Goal: Transaction & Acquisition: Purchase product/service

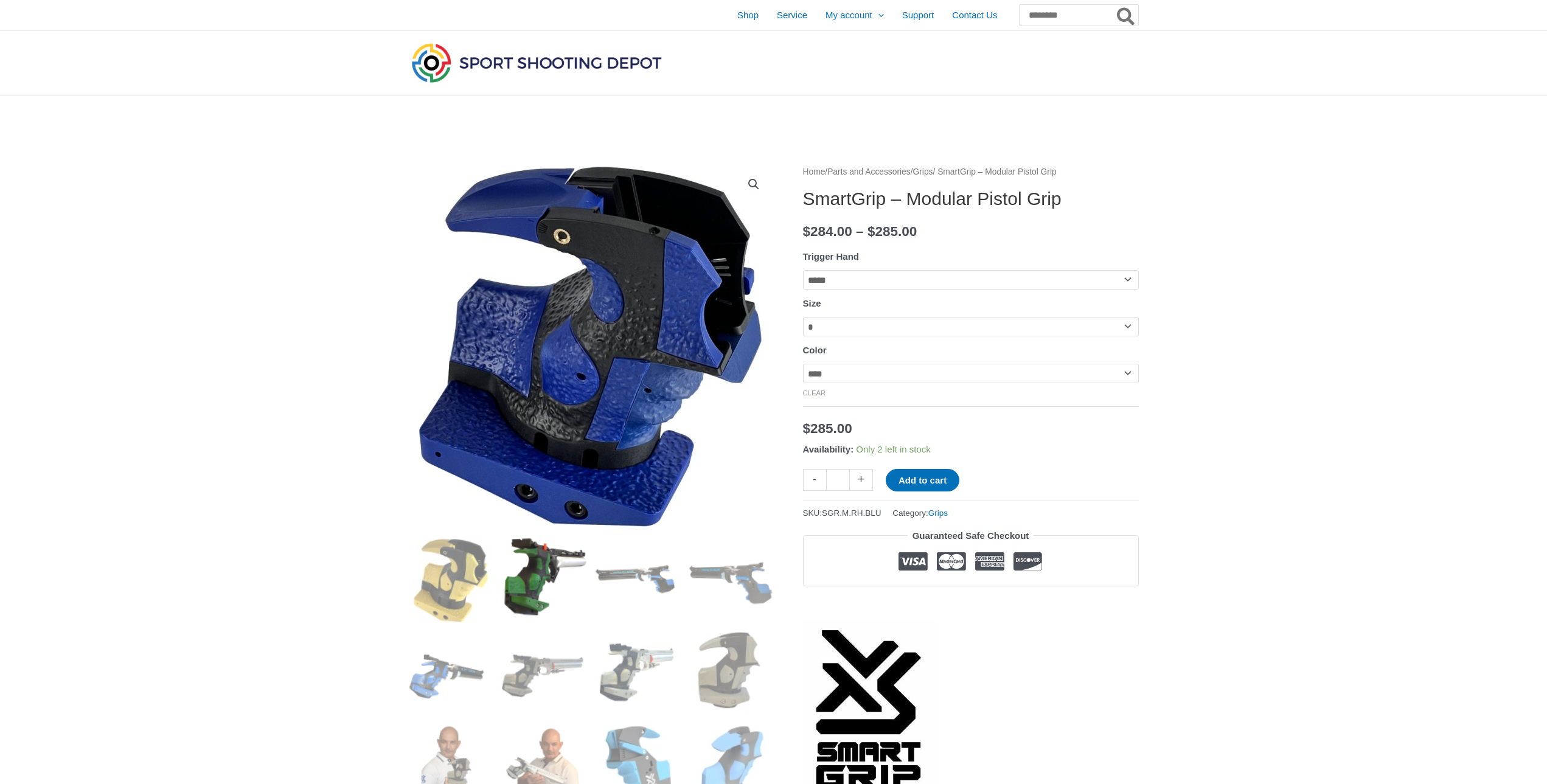
click at [521, 586] on img at bounding box center [544, 581] width 85 height 85
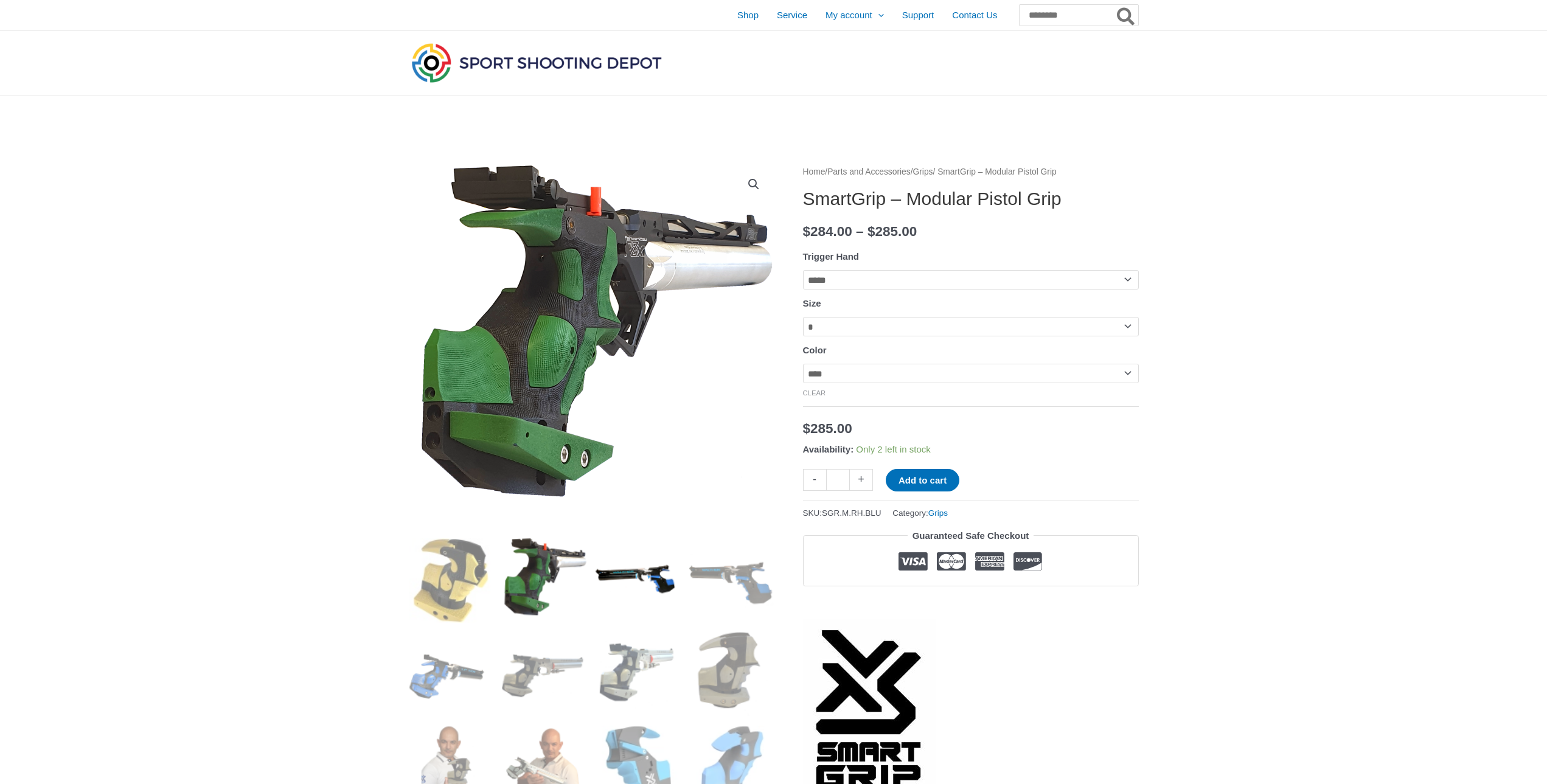
click at [617, 590] on img at bounding box center [638, 581] width 85 height 85
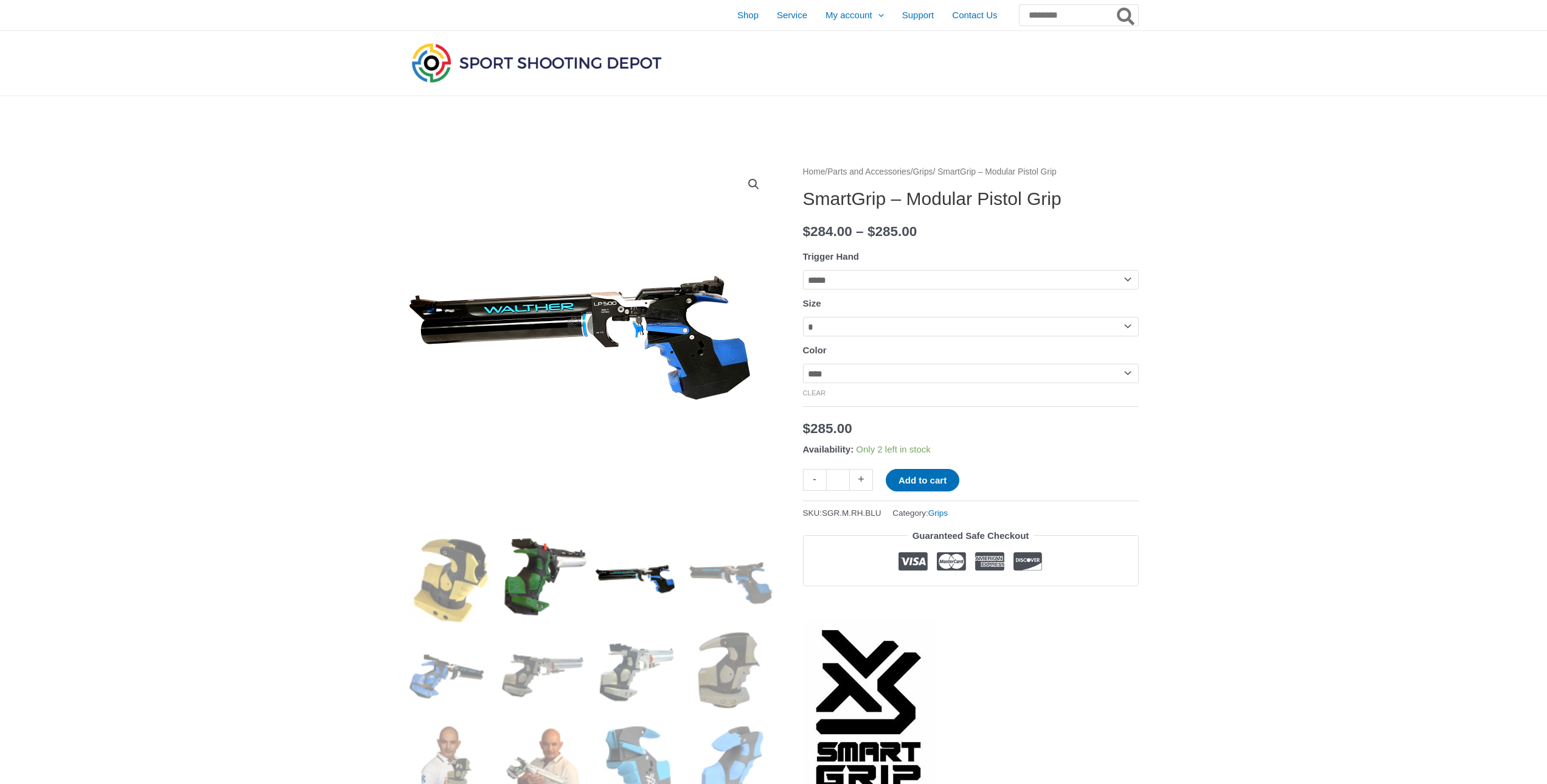
click at [566, 565] on img at bounding box center [544, 581] width 85 height 85
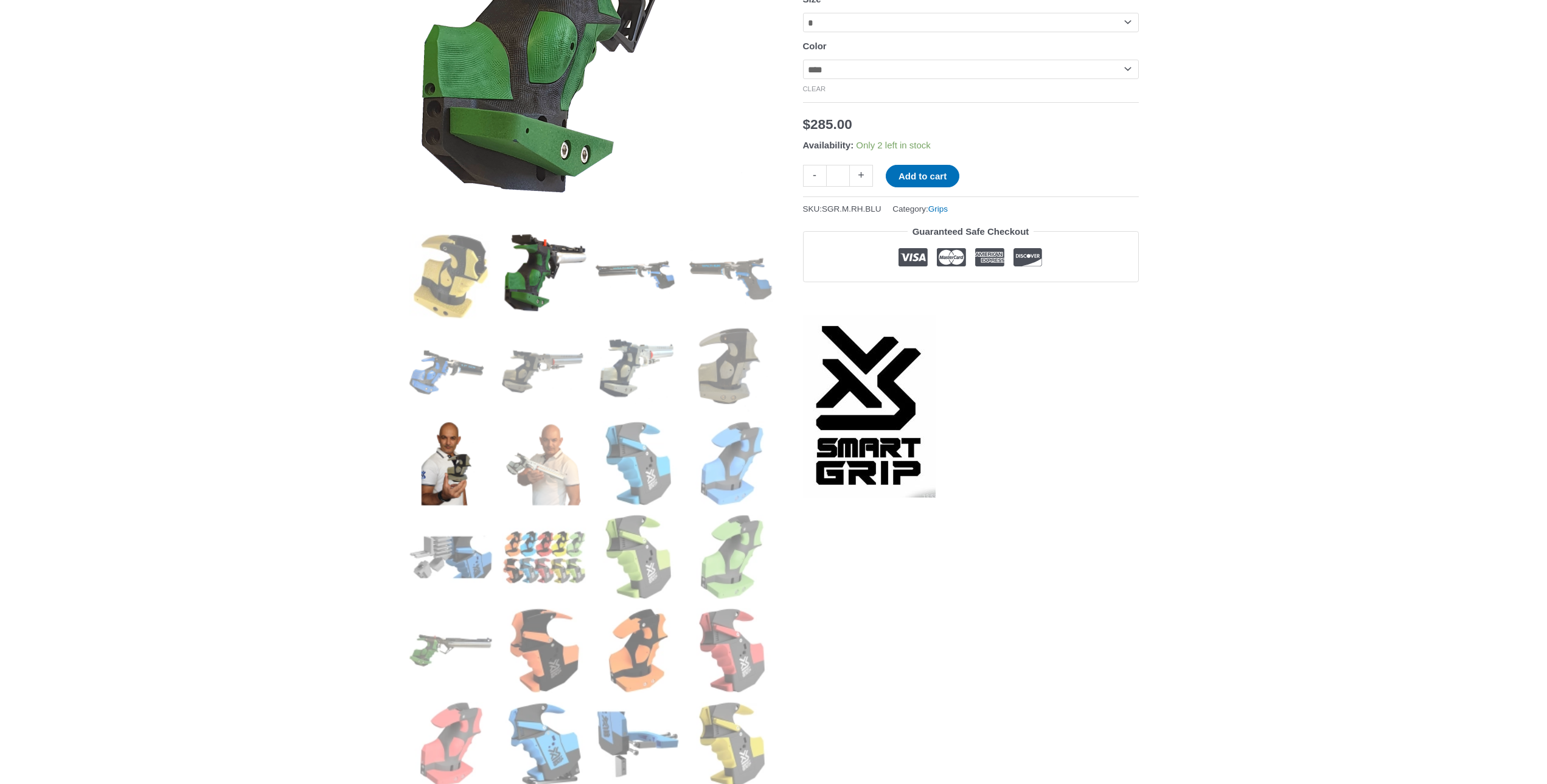
click at [459, 484] on img at bounding box center [451, 464] width 85 height 85
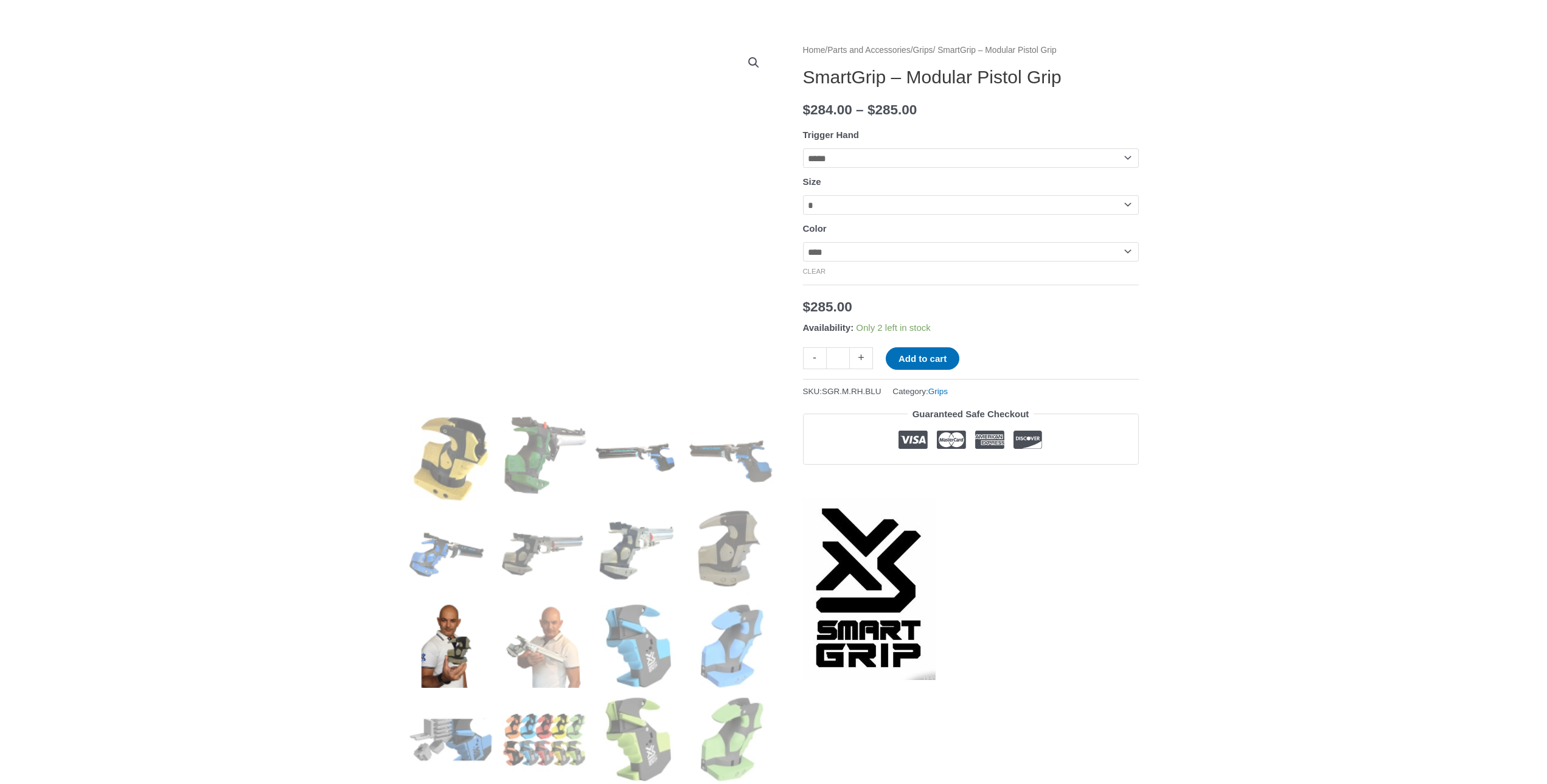
scroll to position [61, 0]
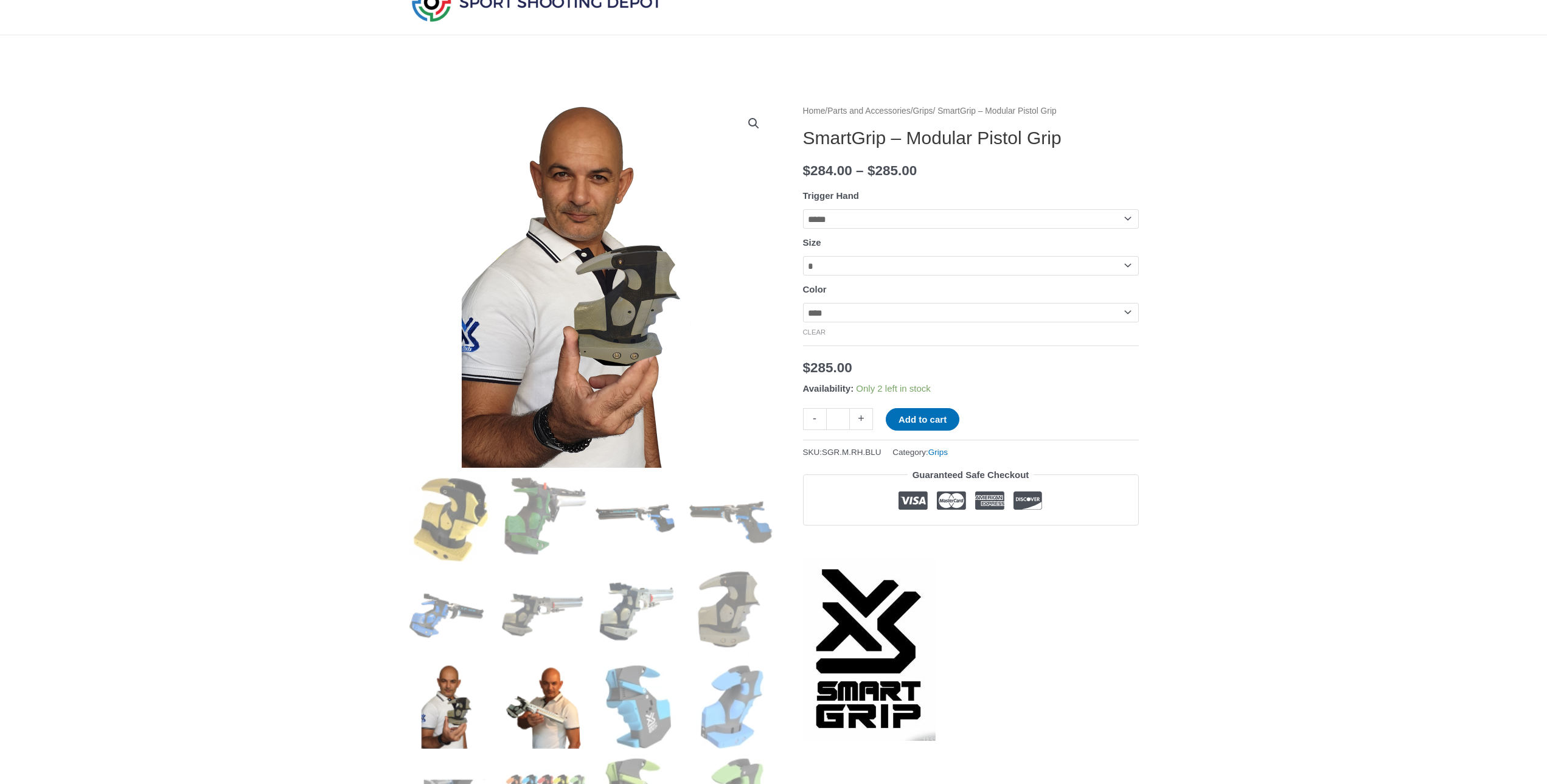
click at [548, 688] on img at bounding box center [544, 707] width 85 height 85
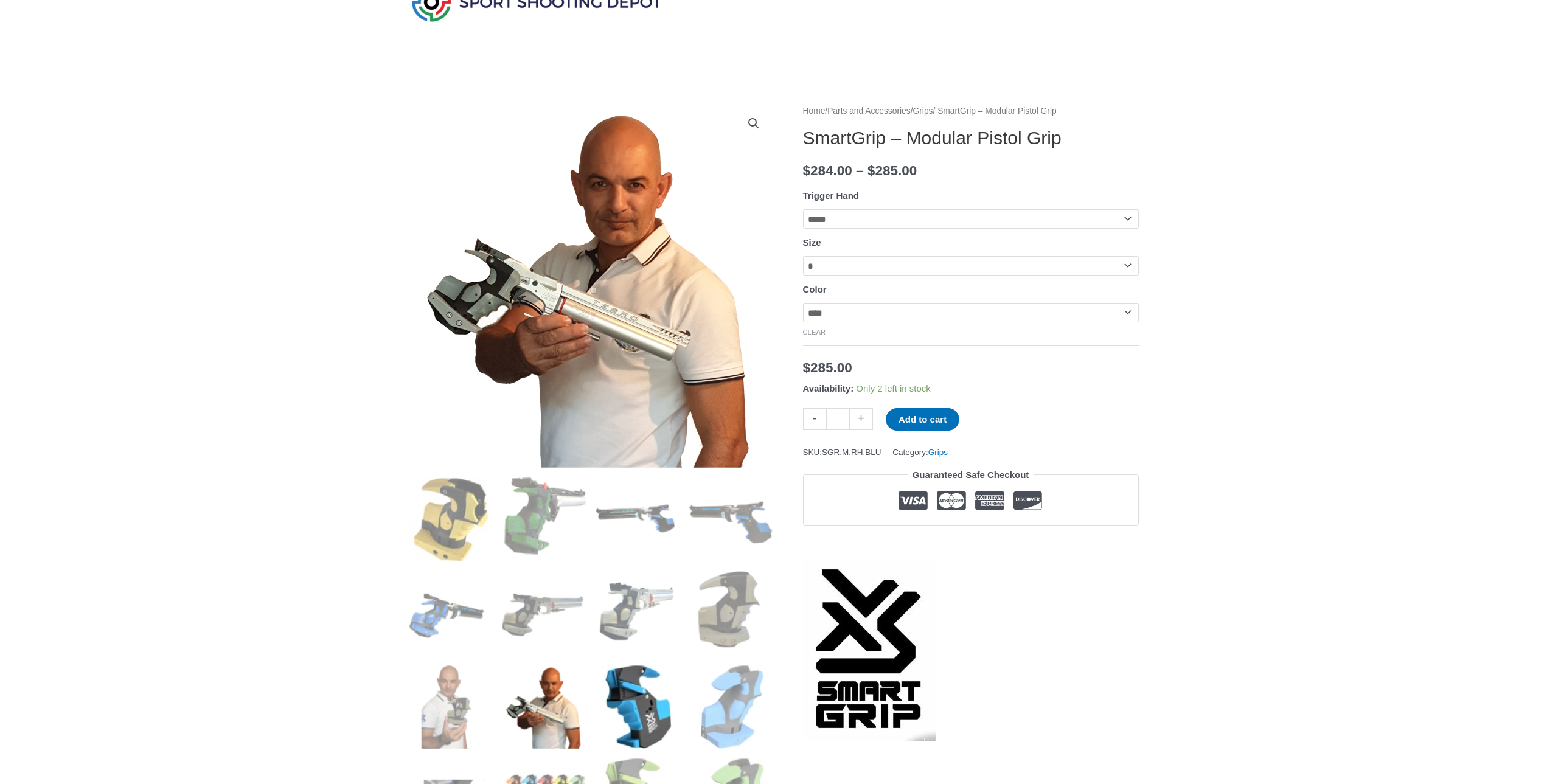
click at [633, 702] on img at bounding box center [638, 707] width 85 height 85
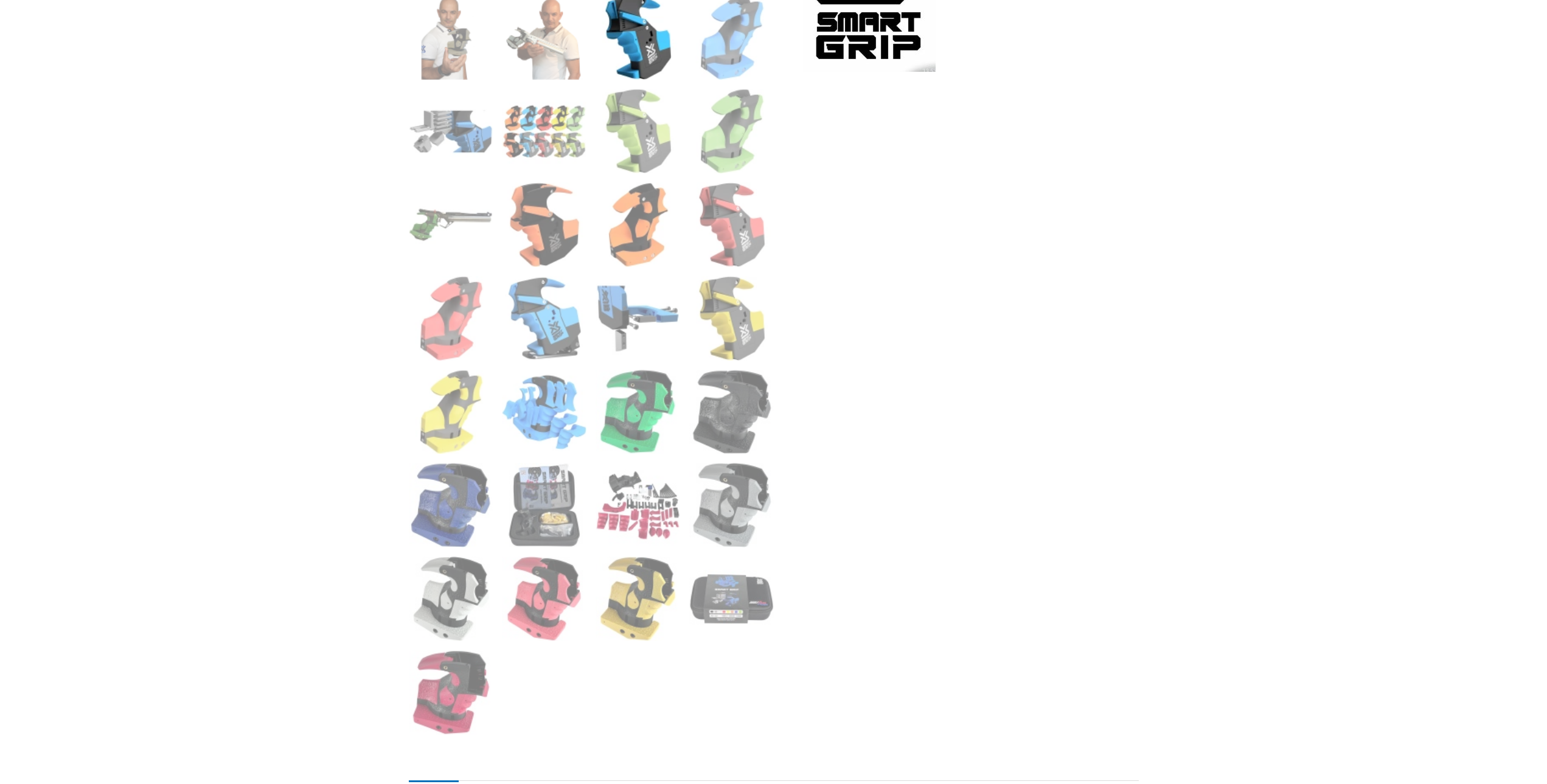
scroll to position [791, 0]
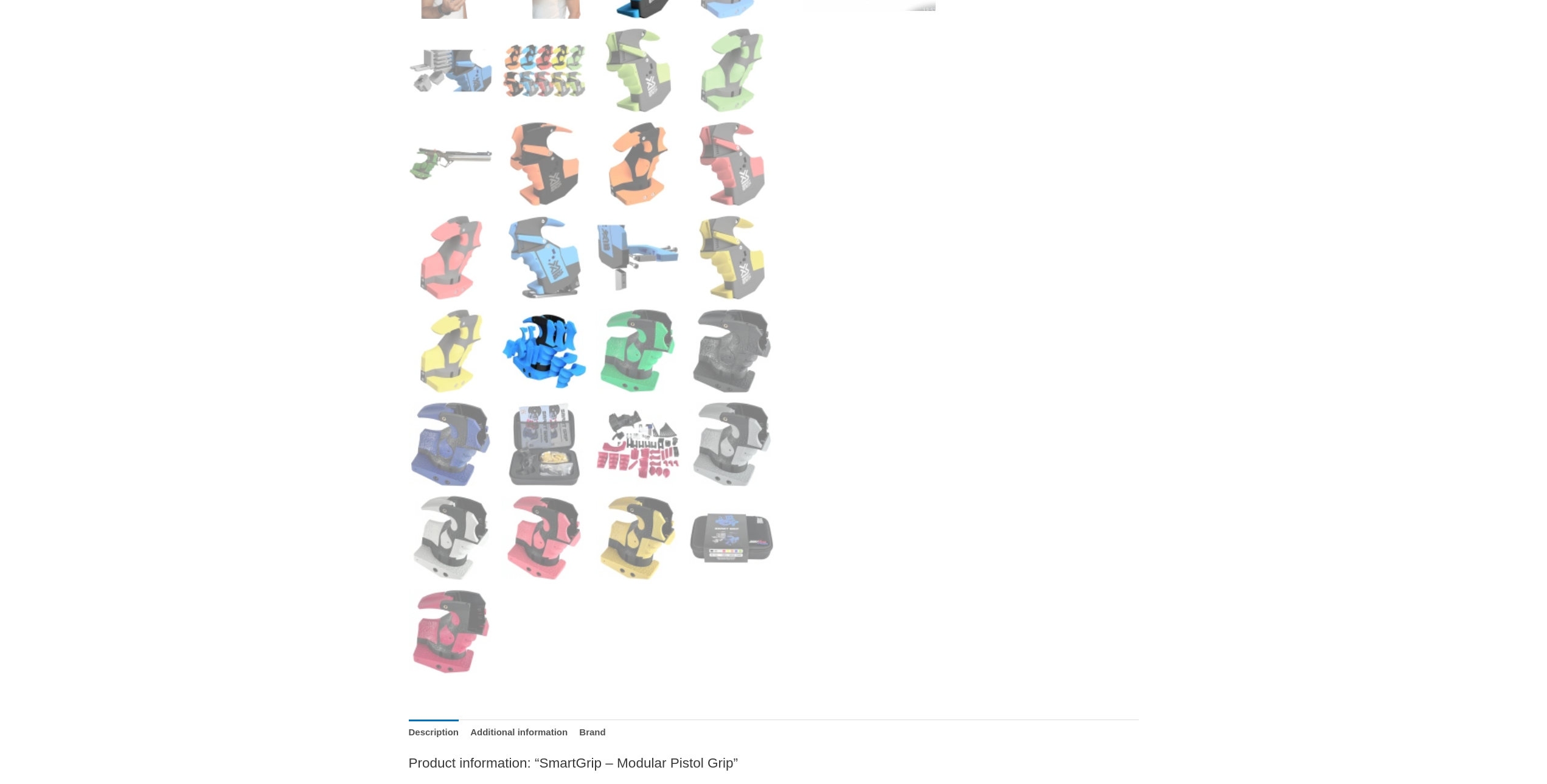
click at [541, 360] on img at bounding box center [544, 351] width 85 height 85
click at [548, 360] on img at bounding box center [544, 351] width 85 height 85
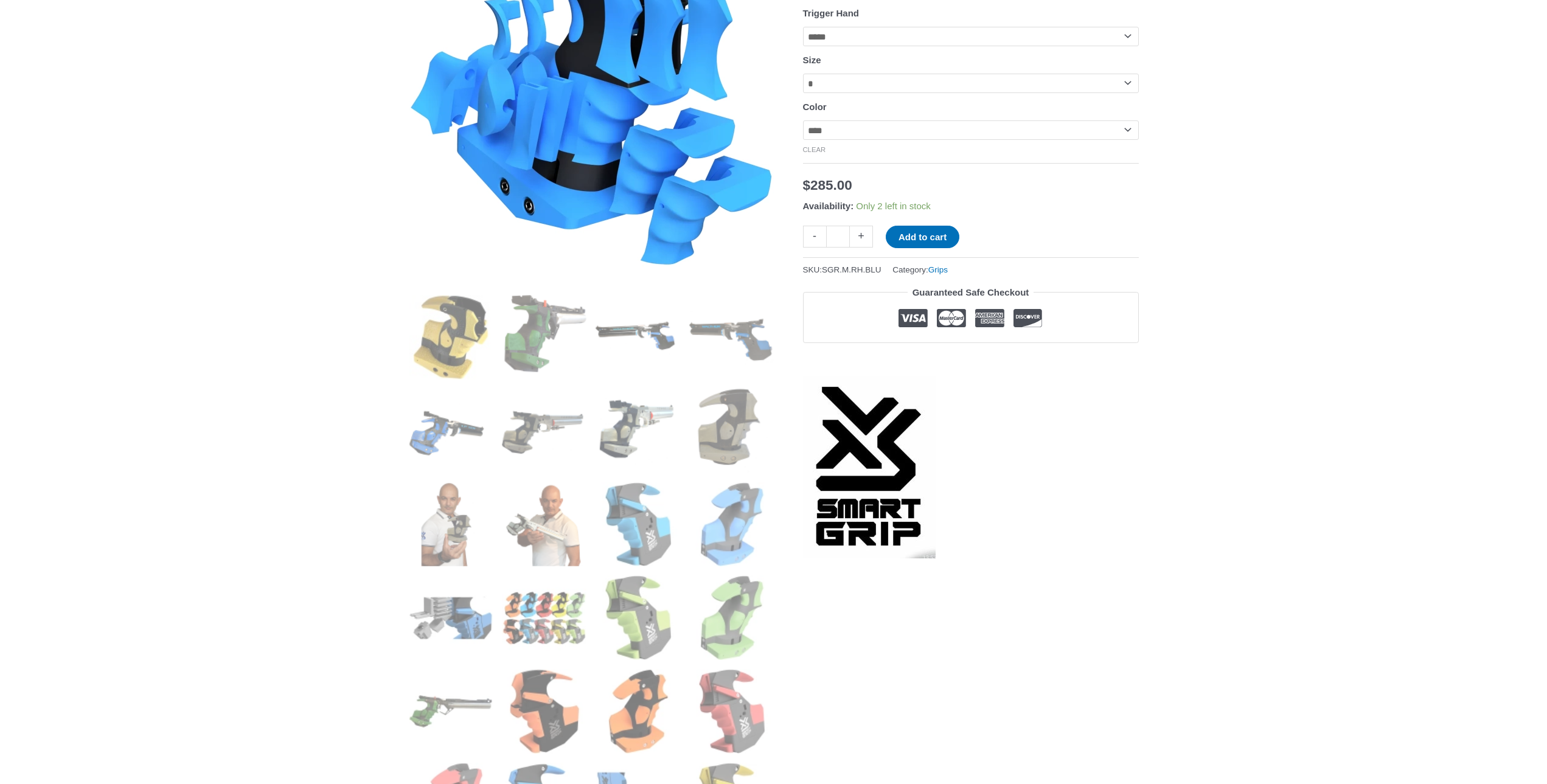
scroll to position [425, 0]
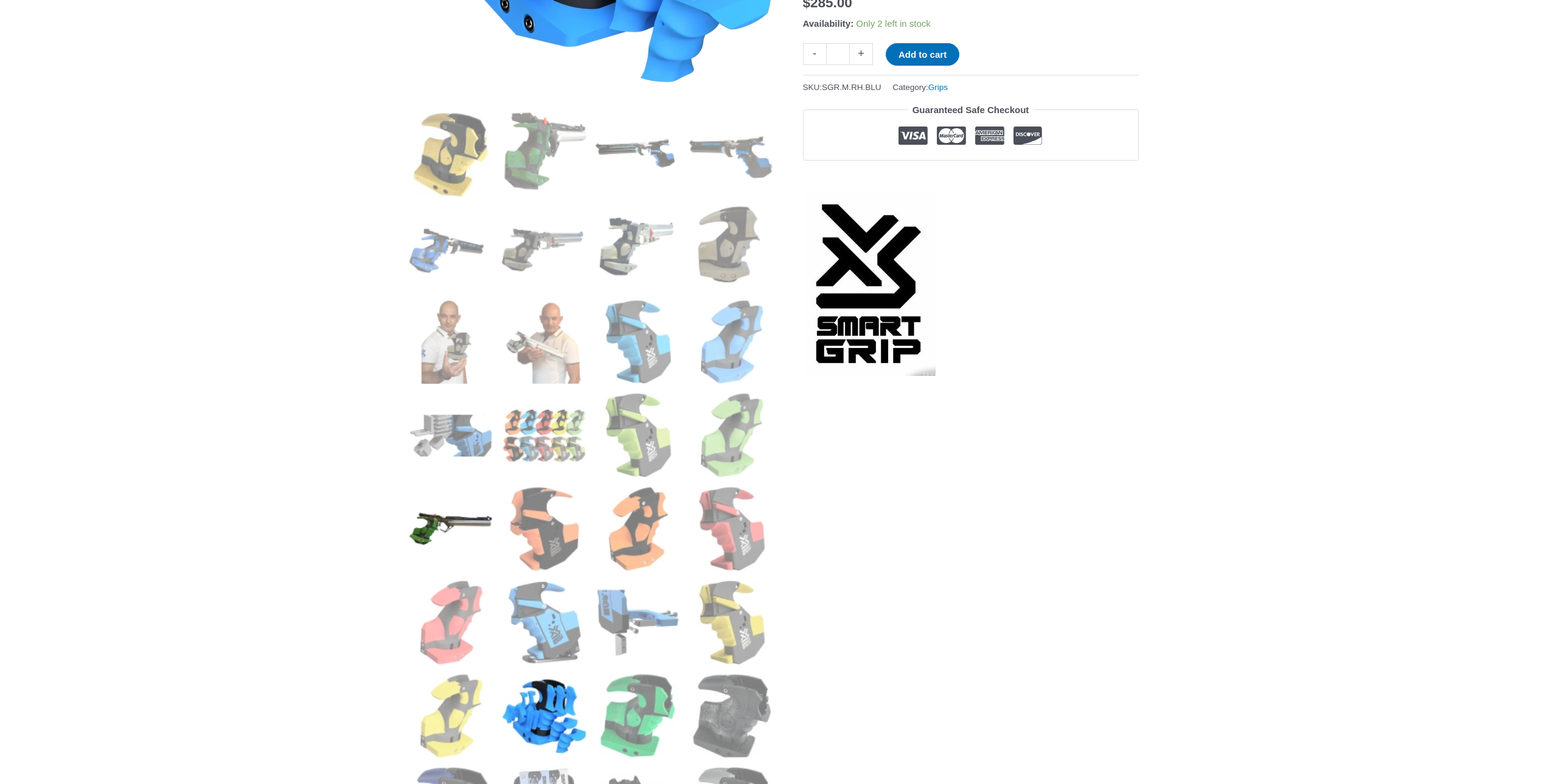
click at [451, 522] on img at bounding box center [451, 529] width 85 height 85
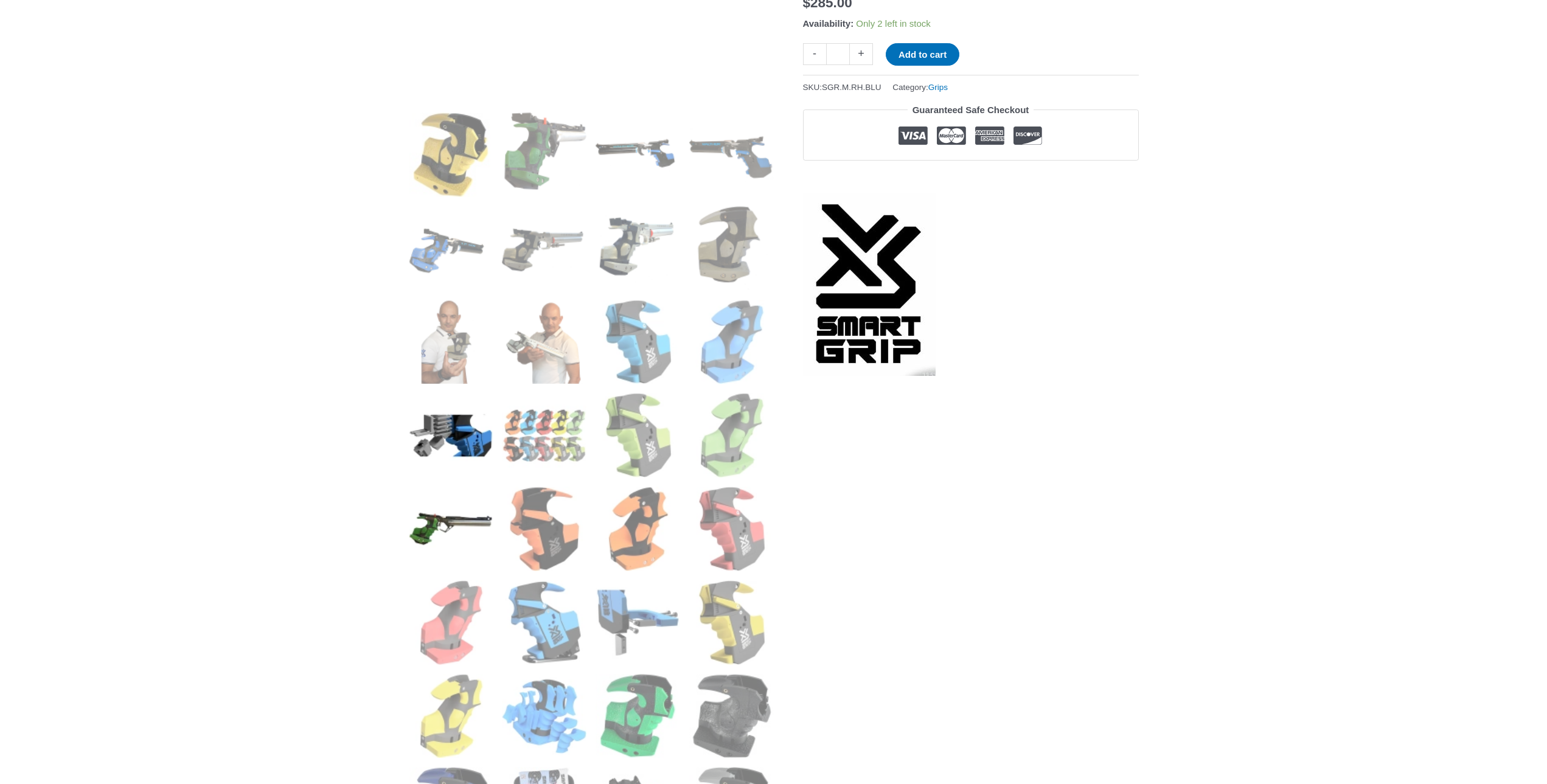
click at [472, 438] on img at bounding box center [451, 435] width 85 height 85
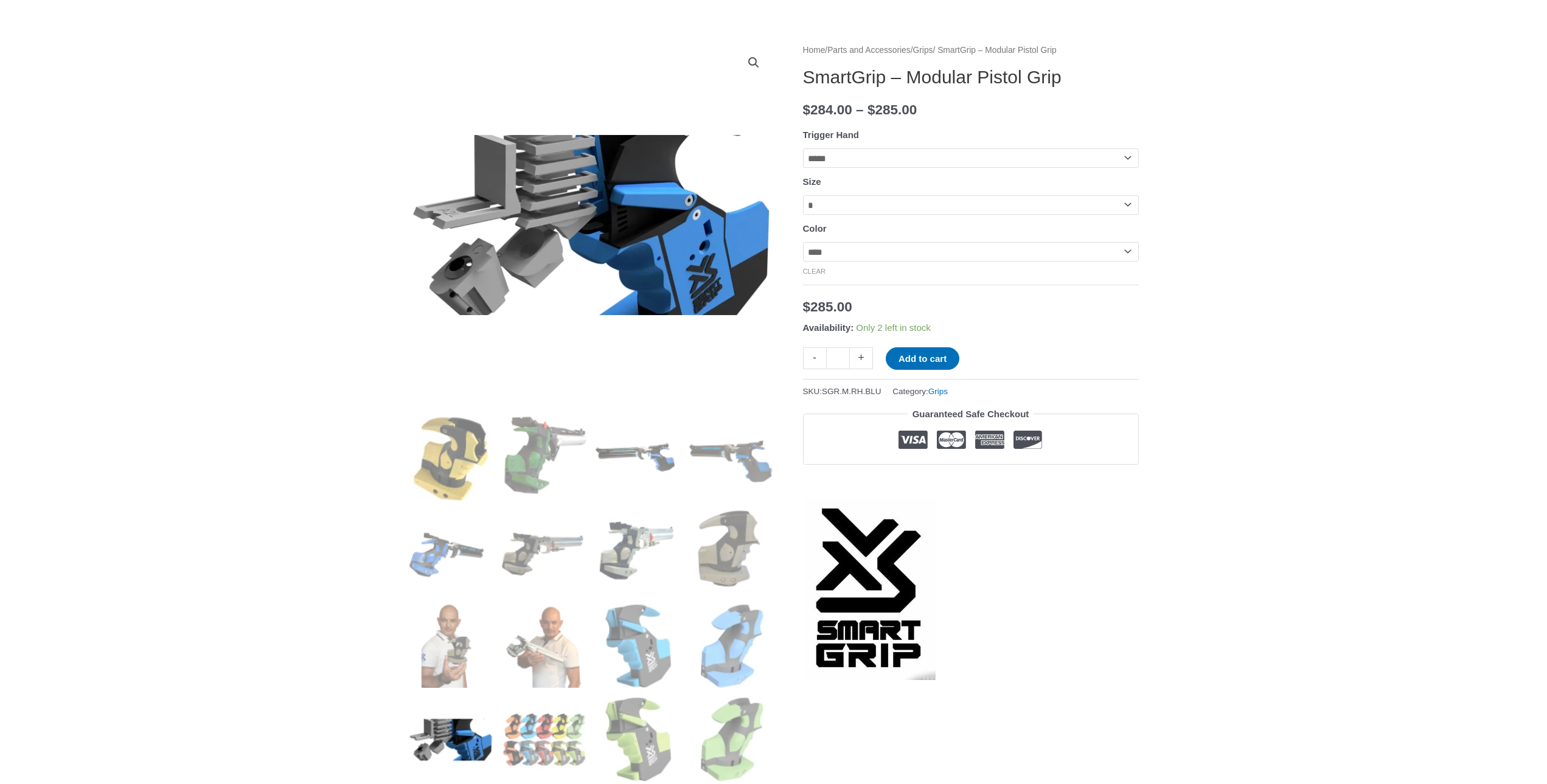
scroll to position [0, 0]
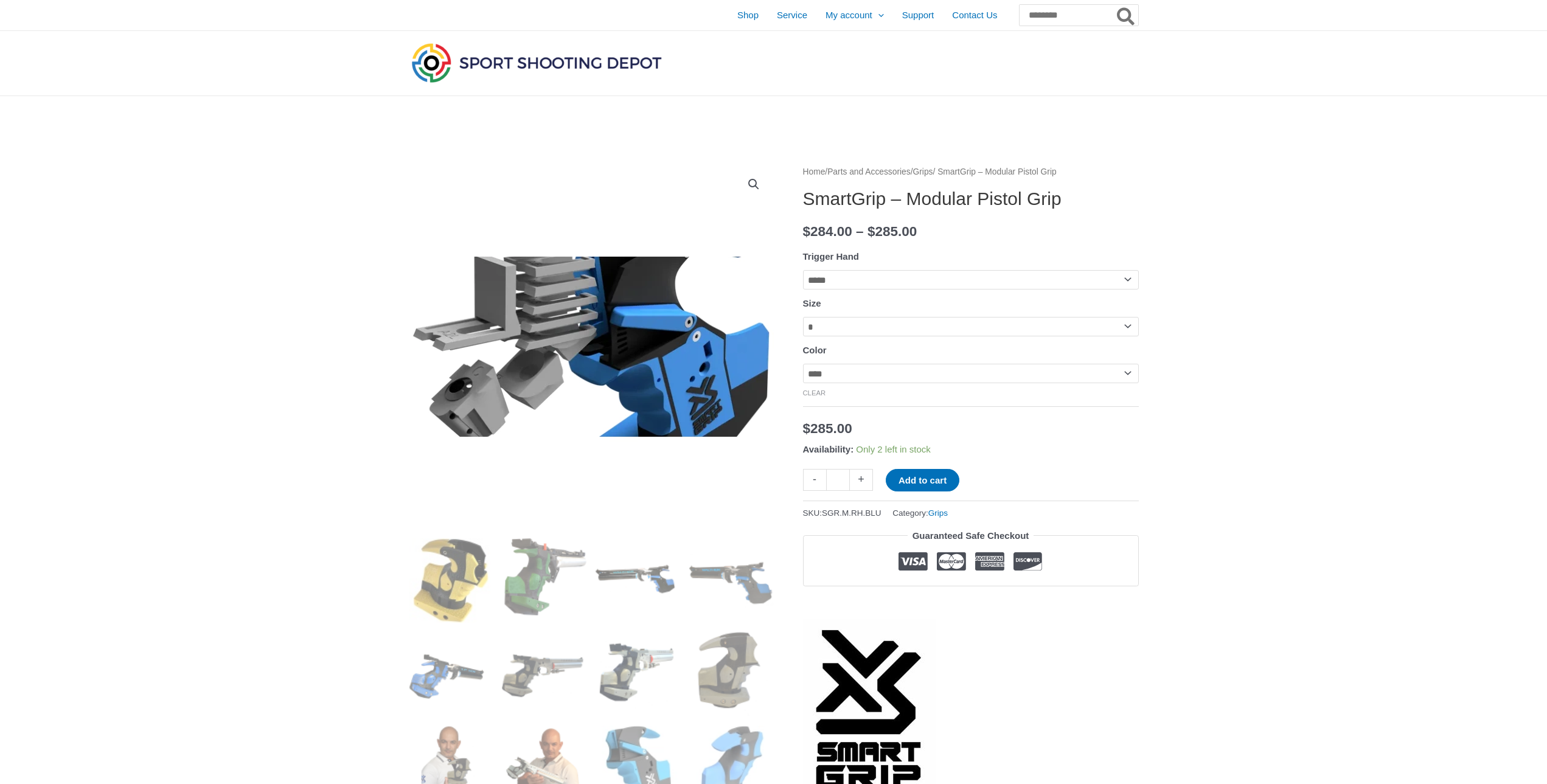
click at [501, 359] on img at bounding box center [591, 346] width 365 height 365
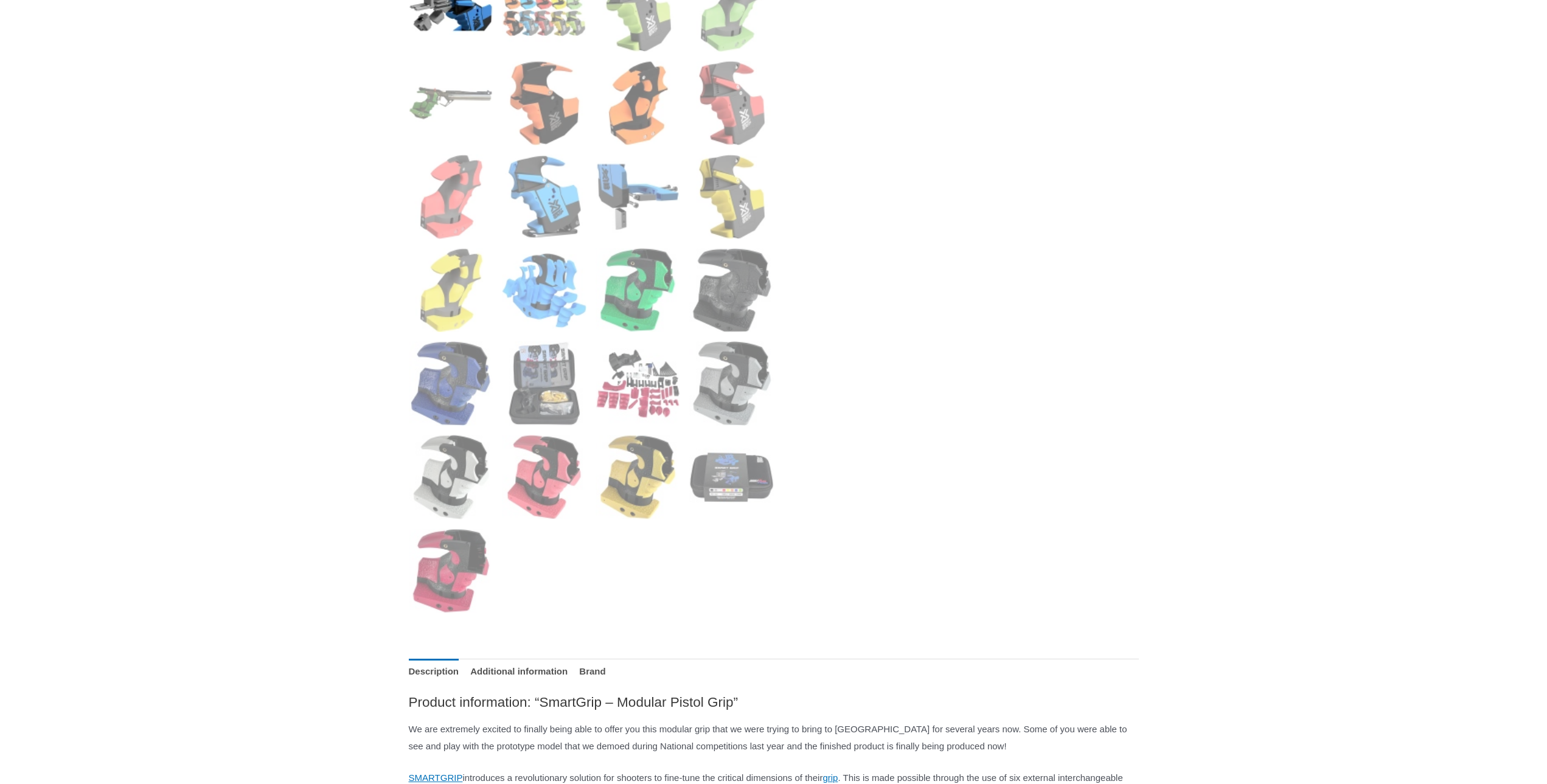
scroll to position [912, 0]
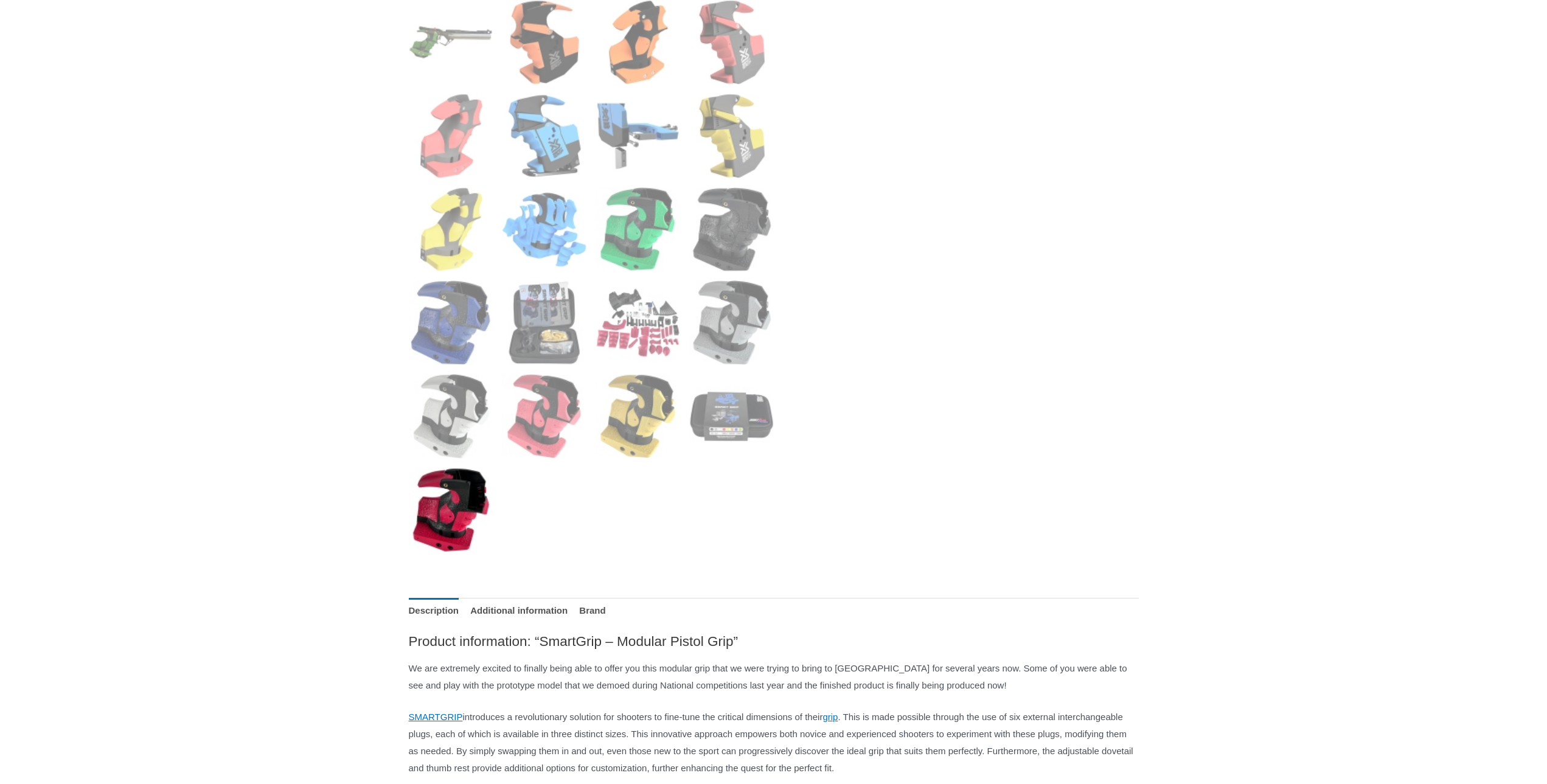
click at [472, 521] on img at bounding box center [451, 510] width 85 height 85
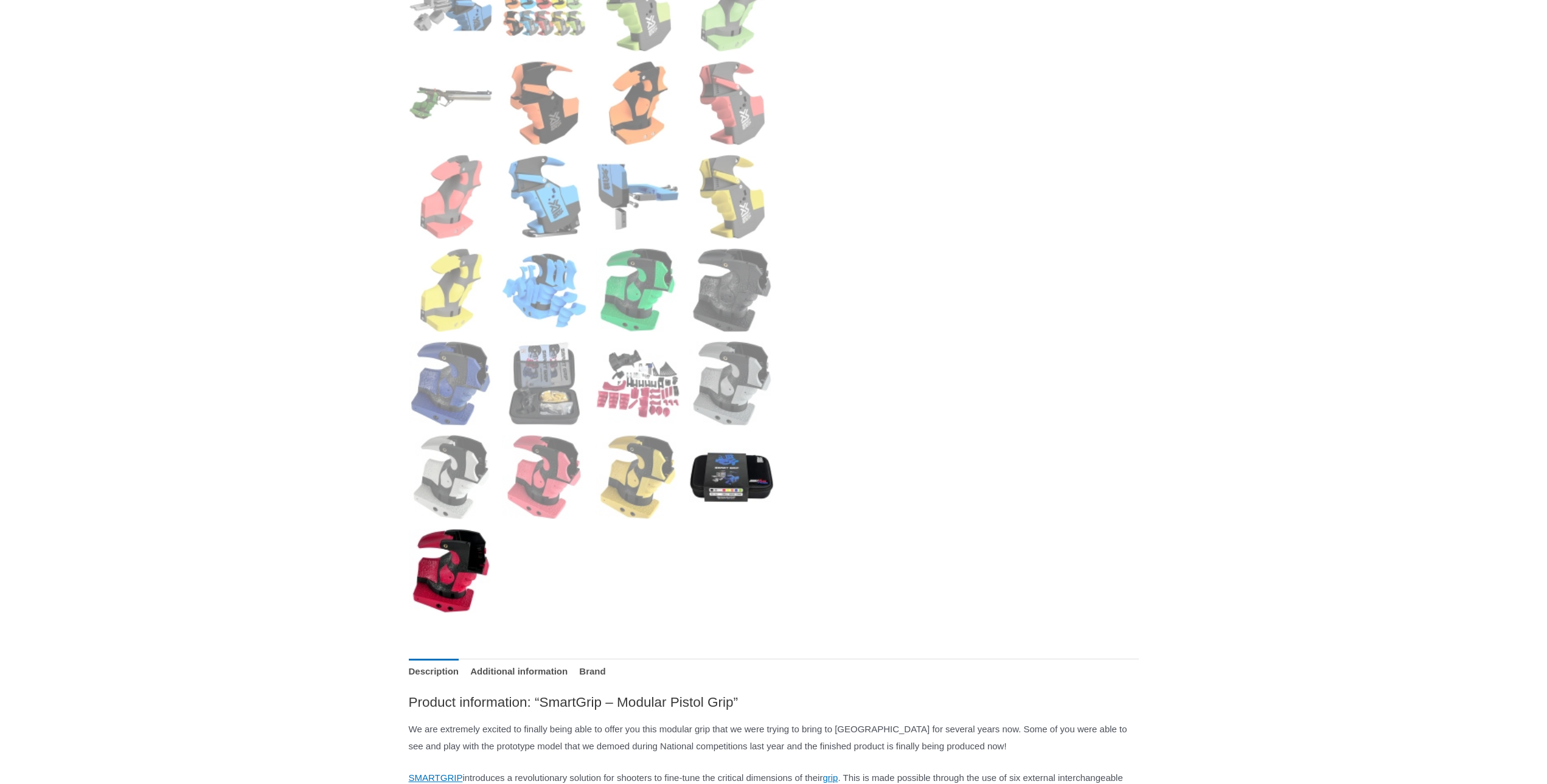
click at [755, 475] on img at bounding box center [731, 477] width 85 height 85
click at [749, 387] on img at bounding box center [731, 384] width 85 height 85
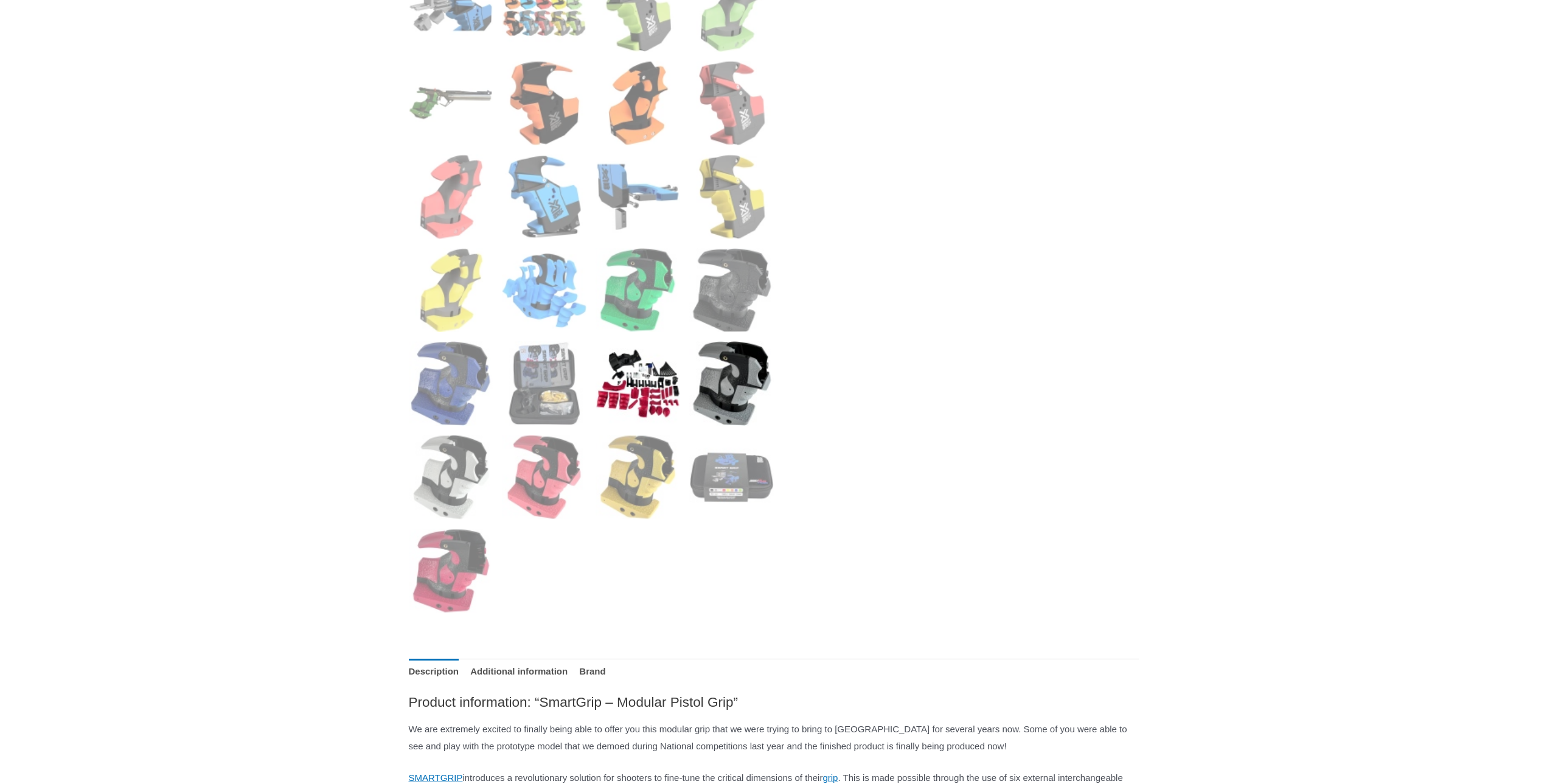
click at [631, 379] on img at bounding box center [638, 384] width 85 height 85
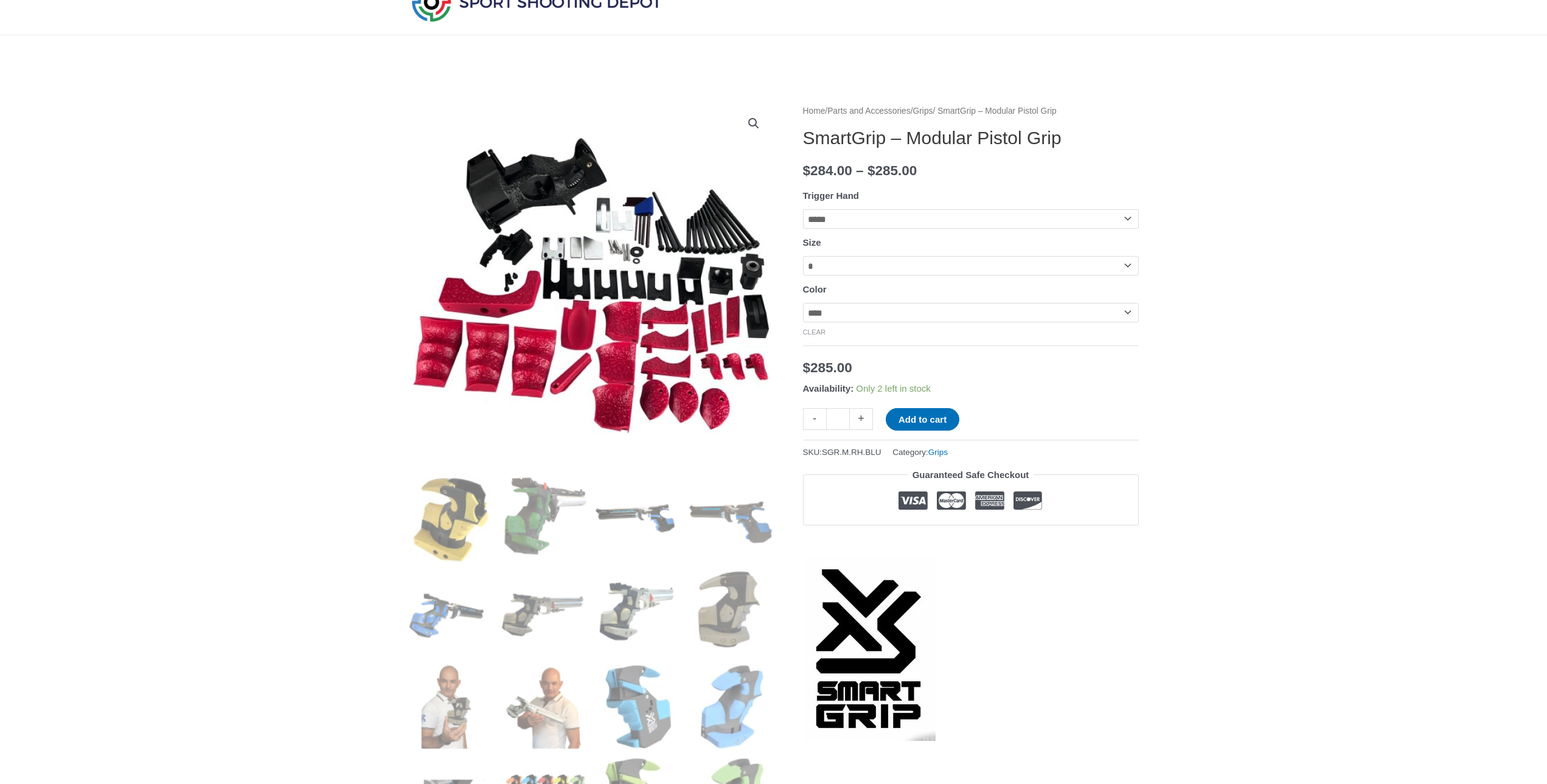
scroll to position [0, 0]
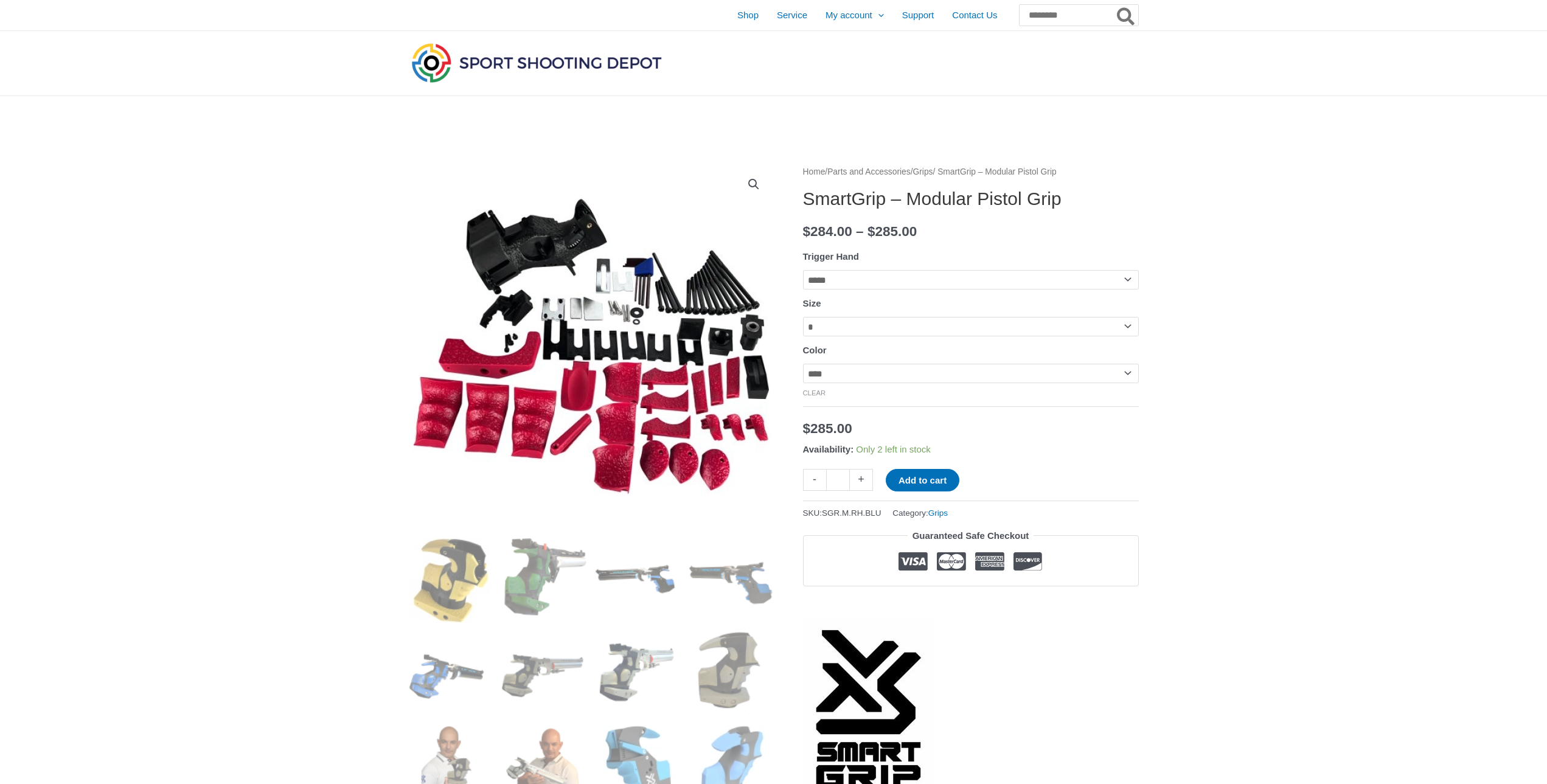
click at [531, 244] on img at bounding box center [591, 346] width 365 height 365
